Goal: Task Accomplishment & Management: Manage account settings

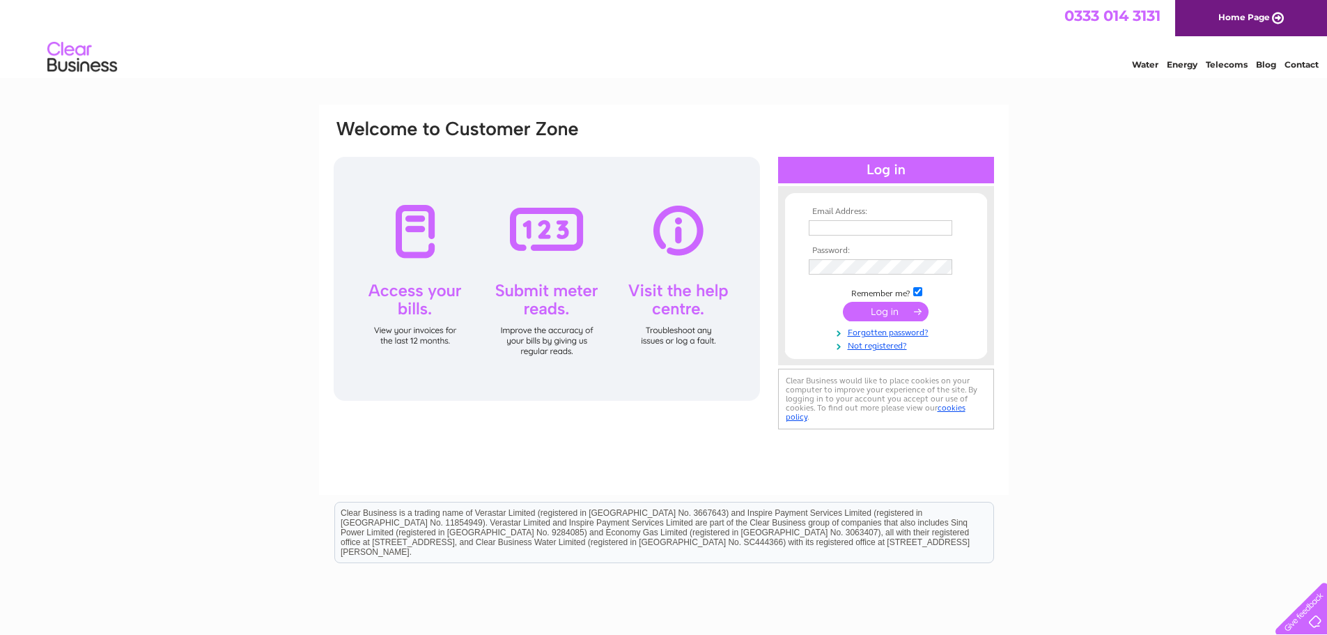
type input "[PERSON_NAME][EMAIL_ADDRESS][DOMAIN_NAME]"
click at [883, 311] on input "submit" at bounding box center [886, 312] width 86 height 20
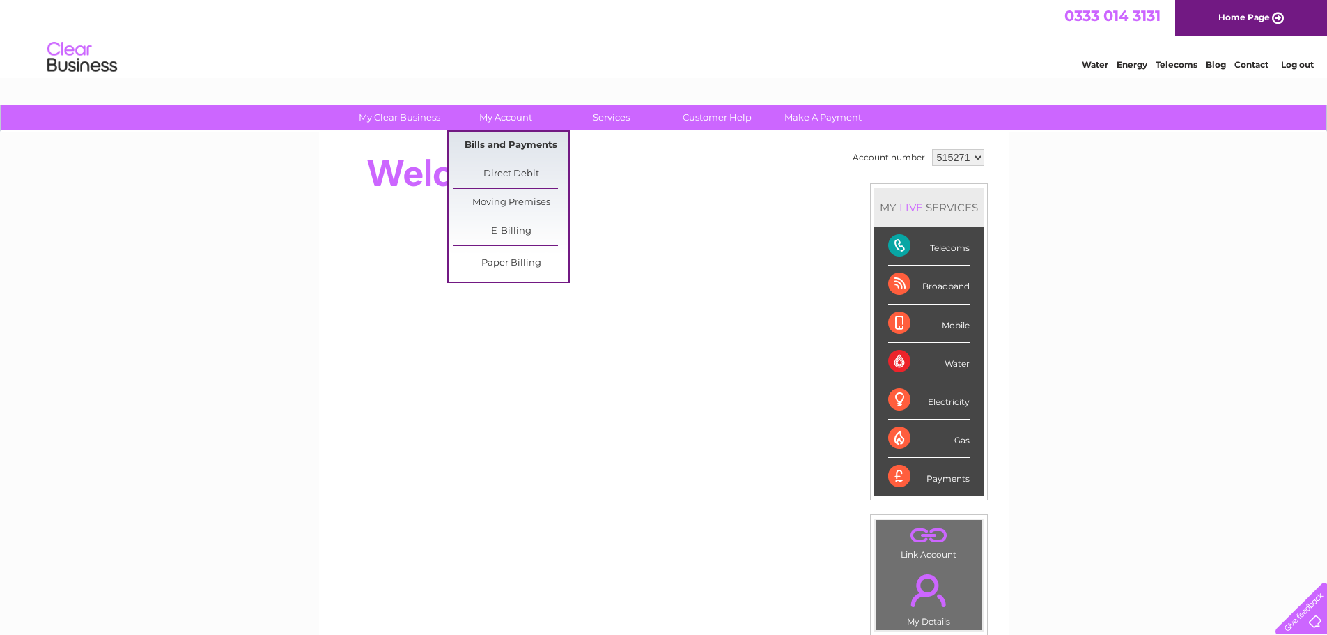
click at [509, 144] on link "Bills and Payments" at bounding box center [511, 146] width 115 height 28
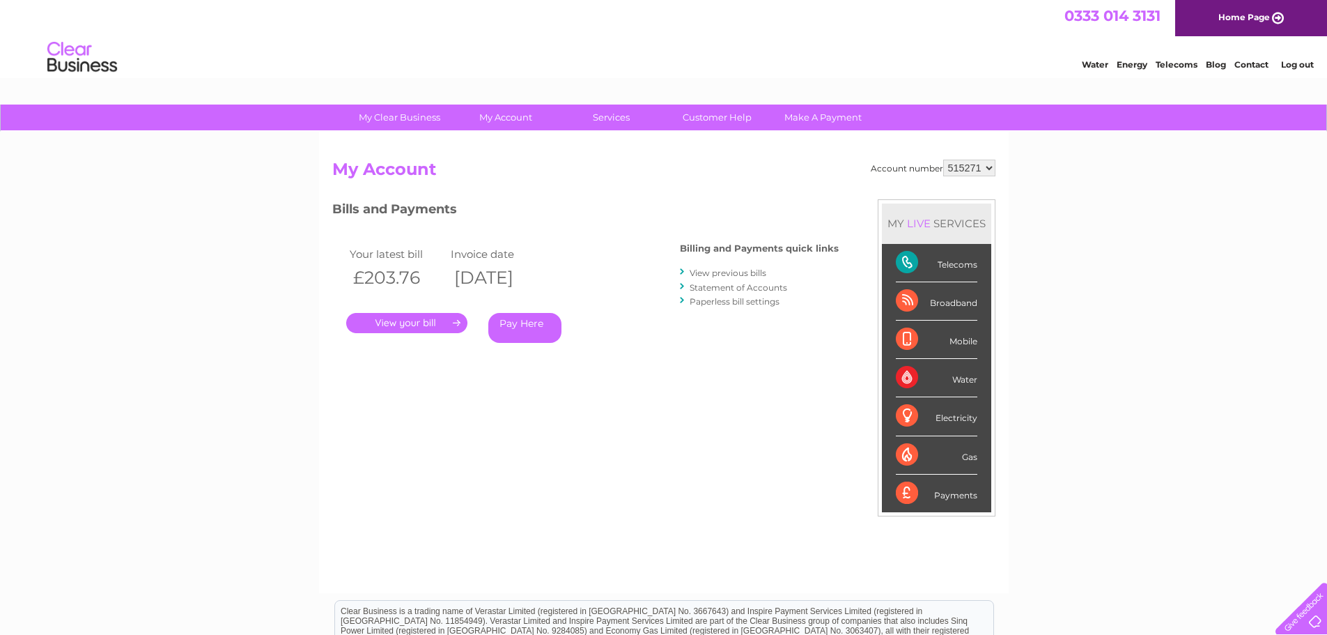
click at [403, 321] on link "." at bounding box center [406, 323] width 121 height 20
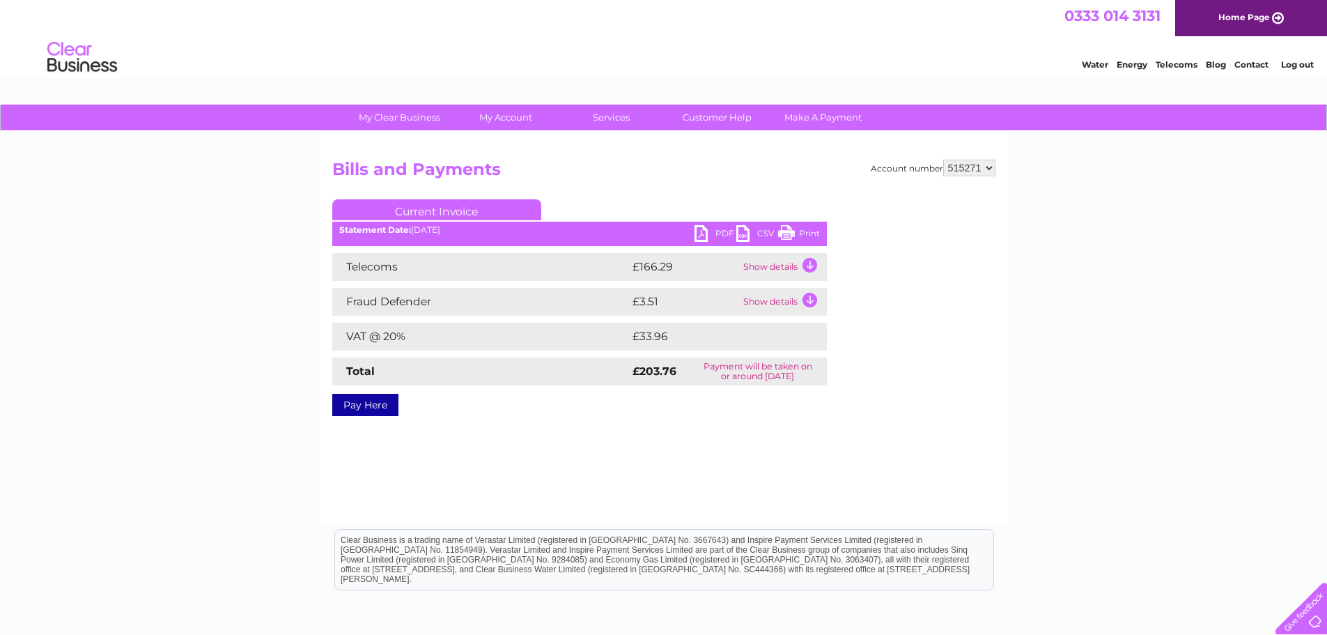
click at [702, 236] on link "PDF" at bounding box center [716, 235] width 42 height 20
